Goal: Book appointment/travel/reservation

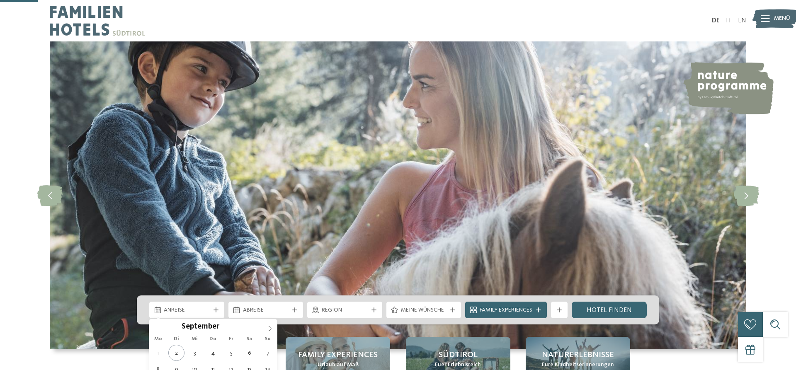
scroll to position [169, 0]
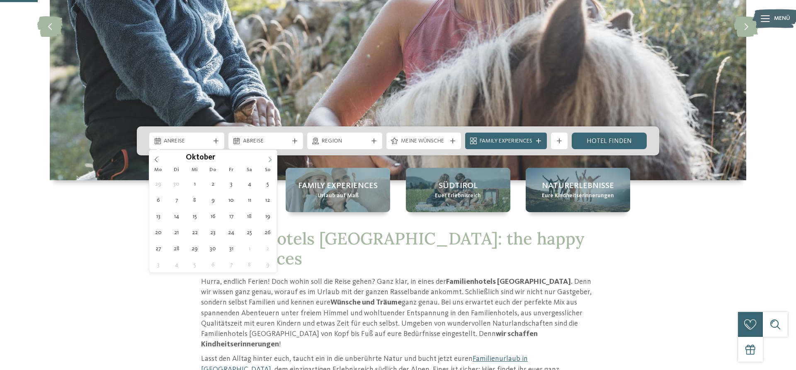
click at [274, 158] on span at bounding box center [270, 157] width 14 height 14
type div "14.10.2025"
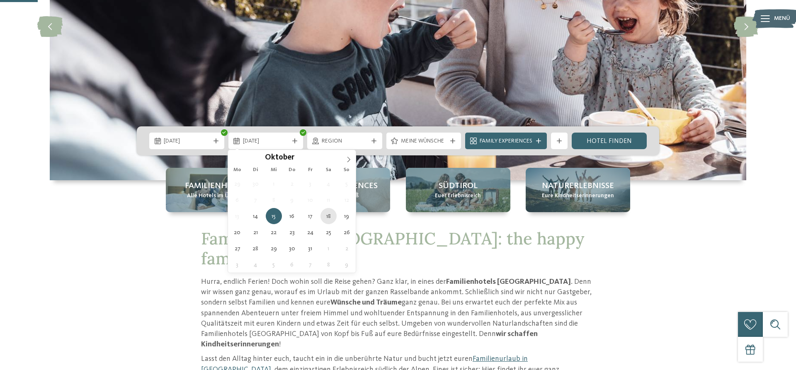
type div "18.10.2025"
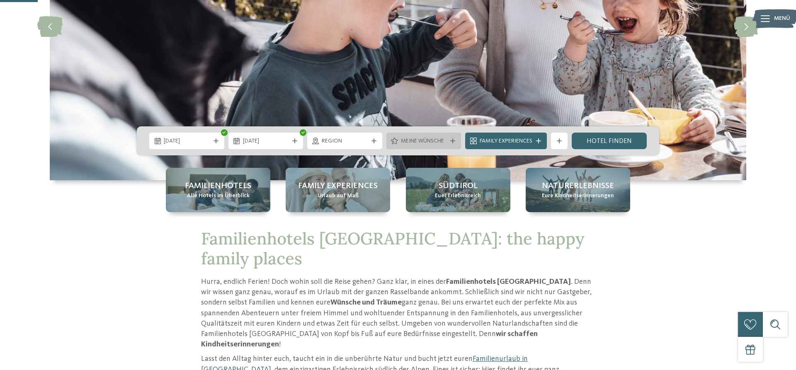
click at [458, 143] on div "Meine Wünsche" at bounding box center [423, 141] width 75 height 17
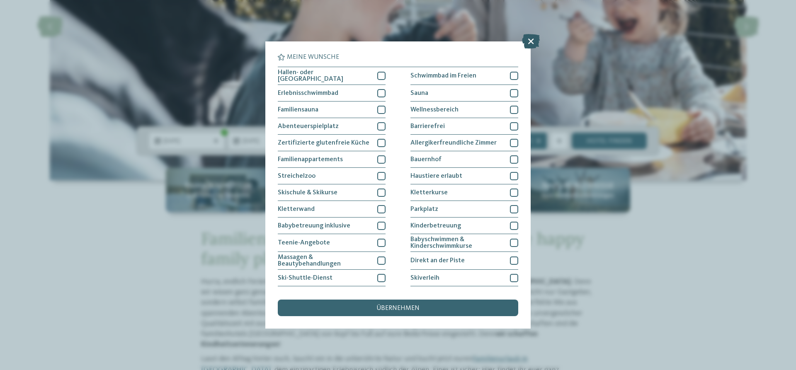
click at [533, 40] on icon at bounding box center [531, 41] width 18 height 15
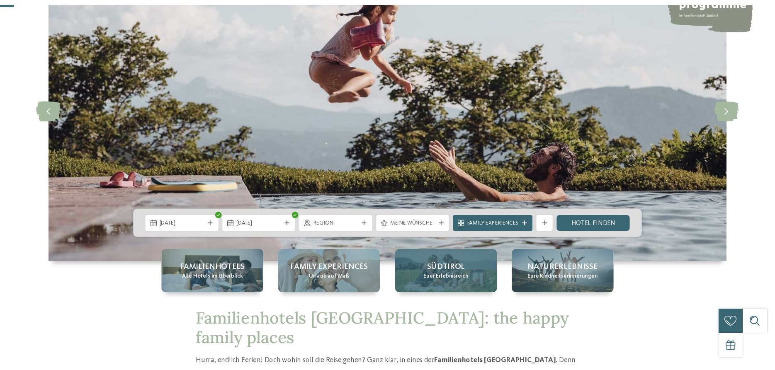
scroll to position [127, 0]
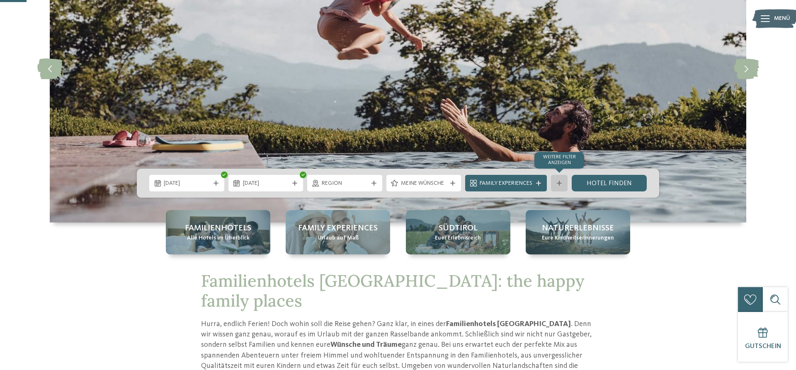
click at [564, 184] on div "Weitere Filter anzeigen" at bounding box center [559, 183] width 17 height 17
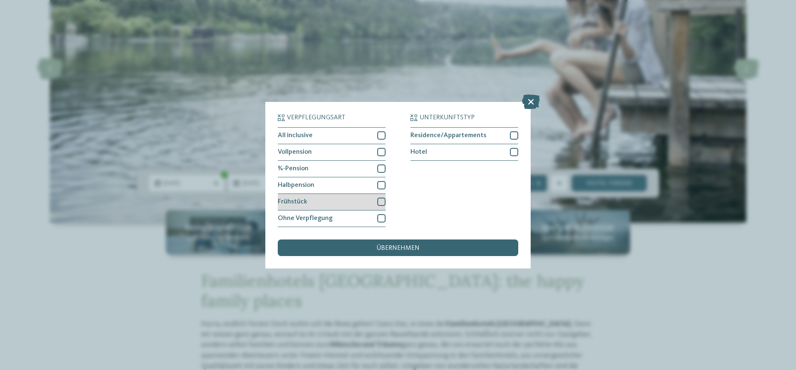
click at [363, 199] on div "Frühstück" at bounding box center [332, 202] width 108 height 17
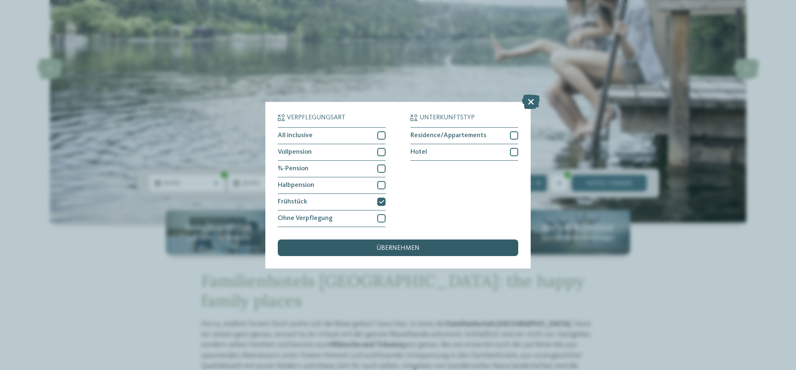
click at [449, 250] on div "übernehmen" at bounding box center [398, 248] width 240 height 17
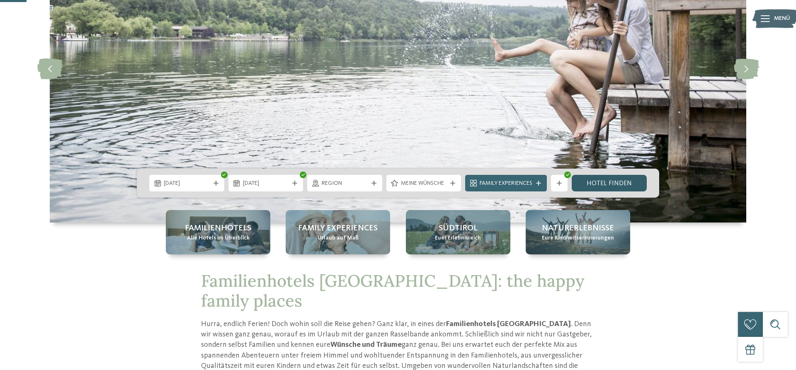
click at [629, 182] on link "Hotel finden" at bounding box center [608, 183] width 75 height 17
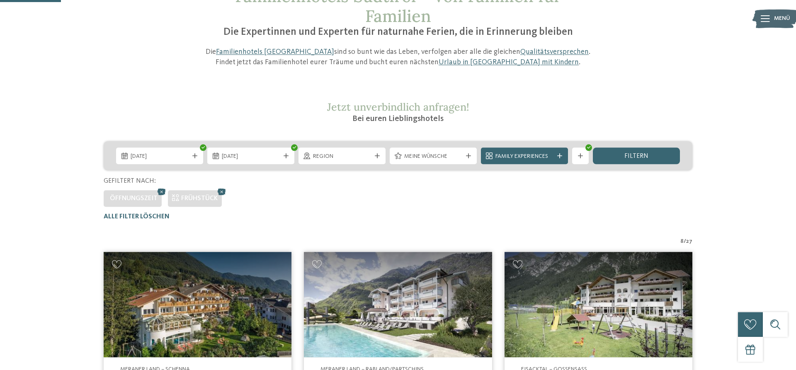
scroll to position [61, 0]
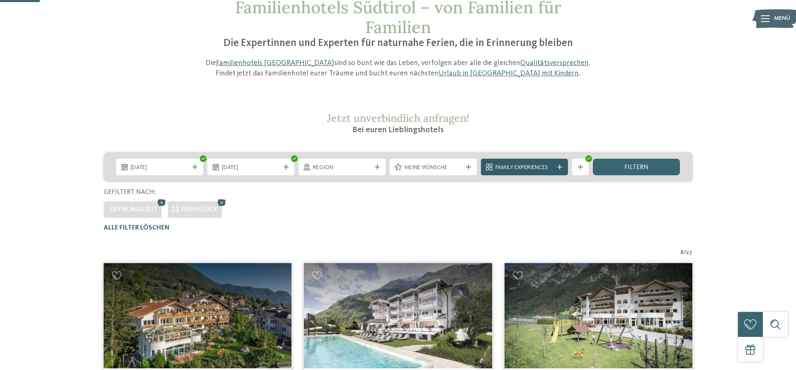
click at [549, 165] on span "Family Experiences" at bounding box center [524, 168] width 58 height 8
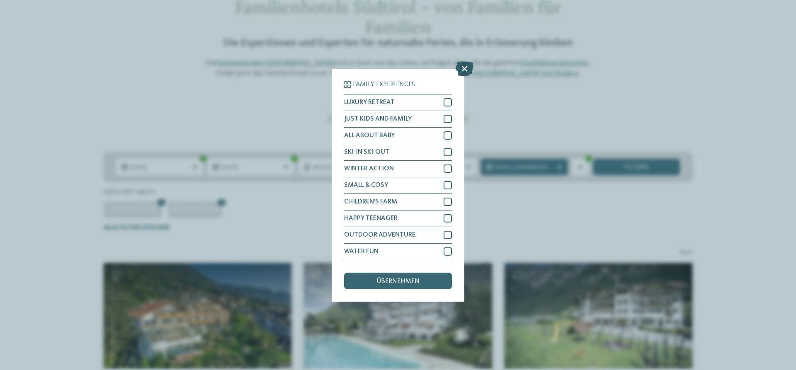
click at [462, 75] on icon at bounding box center [464, 68] width 18 height 15
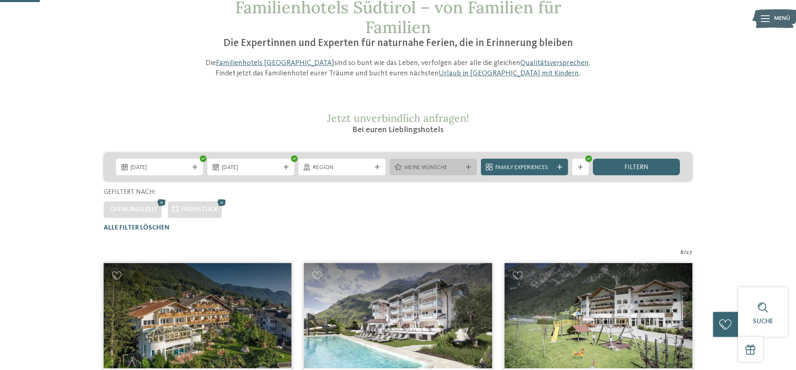
click at [437, 166] on span "Meine Wünsche" at bounding box center [433, 168] width 58 height 8
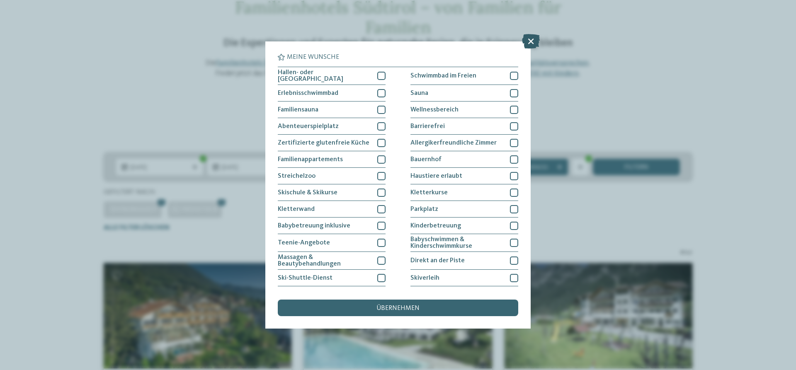
click at [525, 41] on icon at bounding box center [531, 41] width 18 height 15
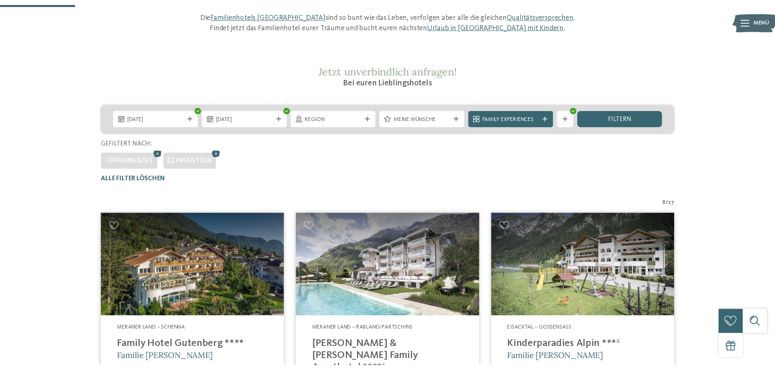
scroll to position [103, 0]
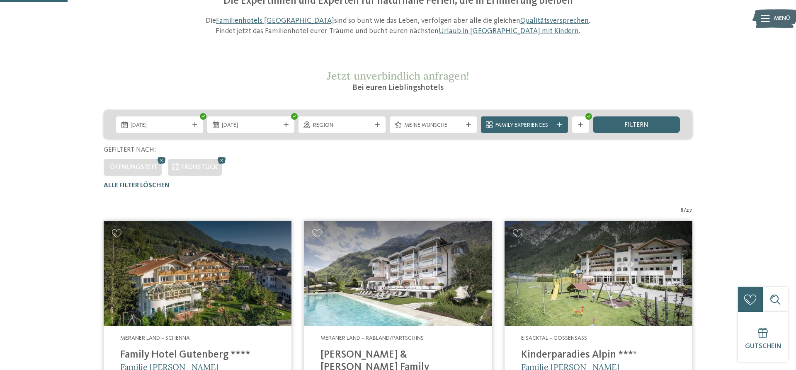
click at [412, 291] on img at bounding box center [398, 274] width 188 height 106
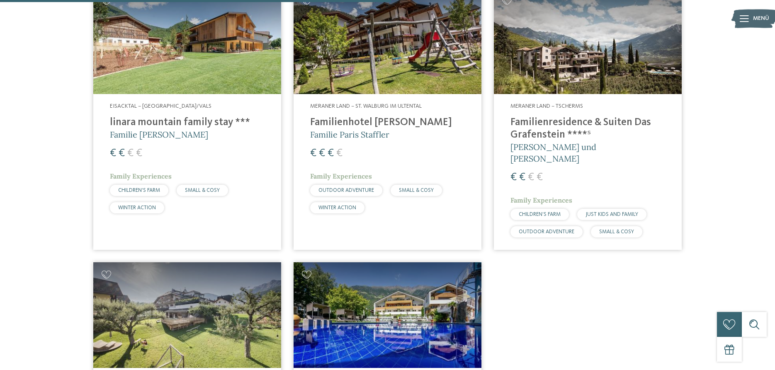
scroll to position [779, 0]
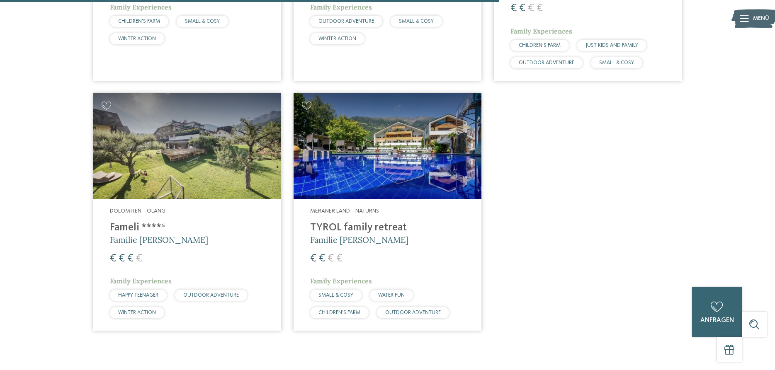
click at [337, 202] on div "Meraner Land – Naturns TYROL family retreat Familie Brunner € € € € Family Expe…" at bounding box center [387, 265] width 188 height 132
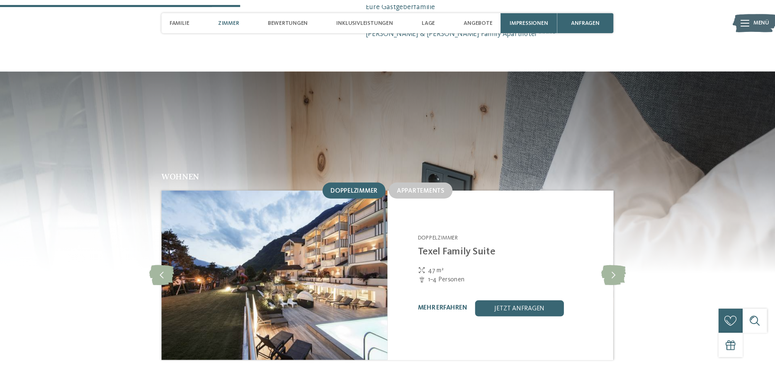
scroll to position [884, 0]
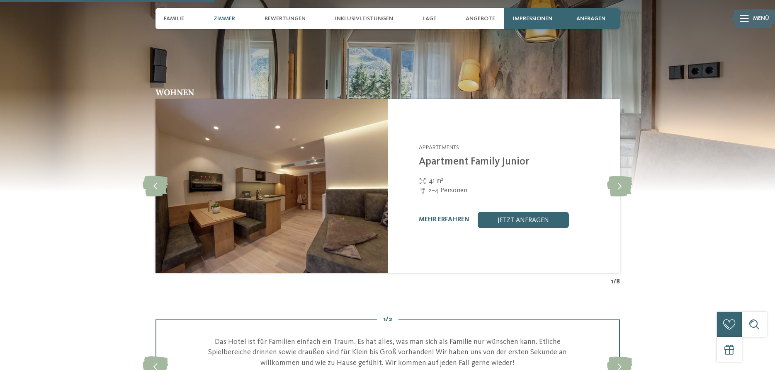
scroll to position [1014, 0]
